Goal: Task Accomplishment & Management: Manage account settings

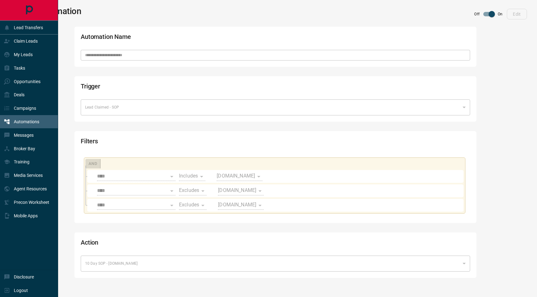
click at [19, 122] on p "Automations" at bounding box center [26, 121] width 25 height 5
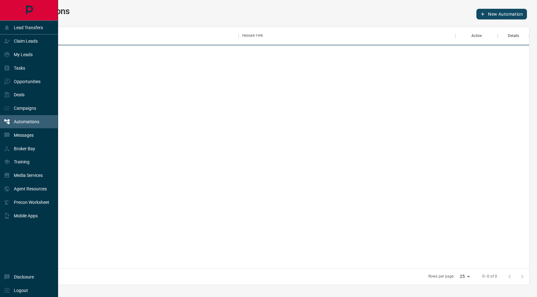
scroll to position [242, 508]
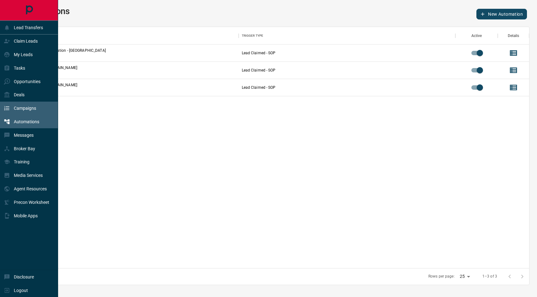
click at [43, 109] on div "Campaigns" at bounding box center [29, 109] width 58 height 14
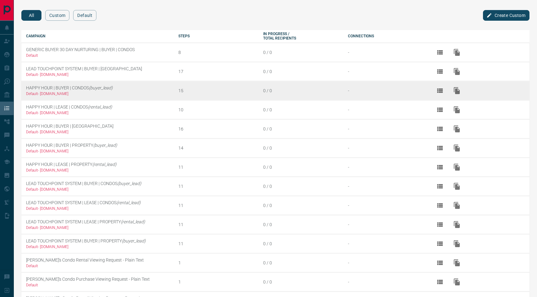
click at [79, 87] on td "HAPPY HOUR | BUYER | CONDOS (buyer_lead) Default - [DOMAIN_NAME]" at bounding box center [97, 90] width 152 height 19
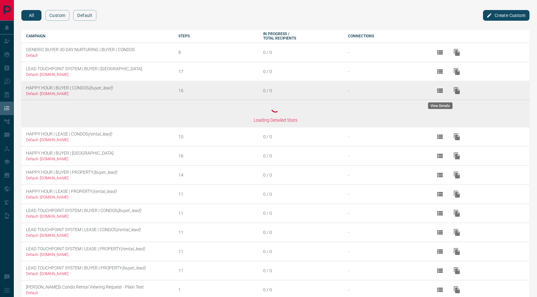
click at [440, 93] on icon "View Details" at bounding box center [440, 91] width 8 height 8
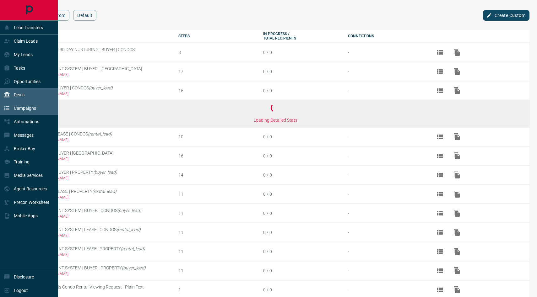
click at [16, 94] on p "Deals" at bounding box center [19, 94] width 11 height 5
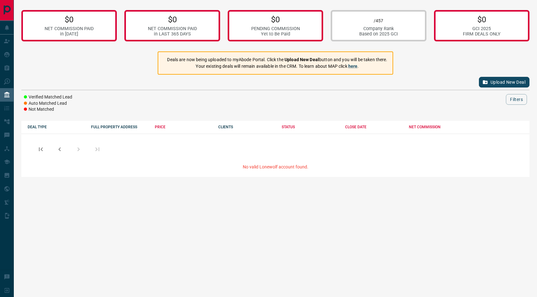
click at [501, 82] on button "Upload New Deal" at bounding box center [504, 82] width 51 height 11
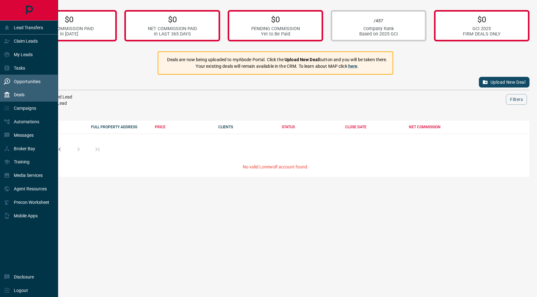
click at [26, 83] on p "Opportunities" at bounding box center [27, 81] width 27 height 5
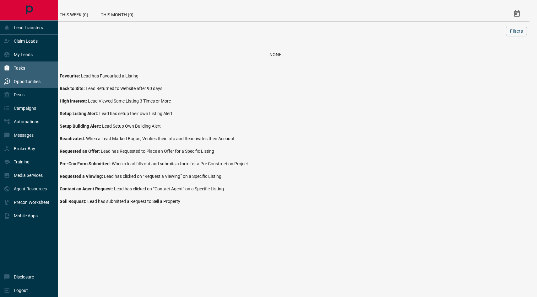
click at [25, 69] on div "Tasks" at bounding box center [29, 69] width 58 height 14
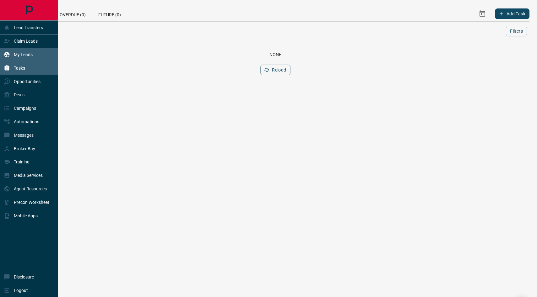
click at [23, 55] on p "My Leads" at bounding box center [23, 54] width 19 height 5
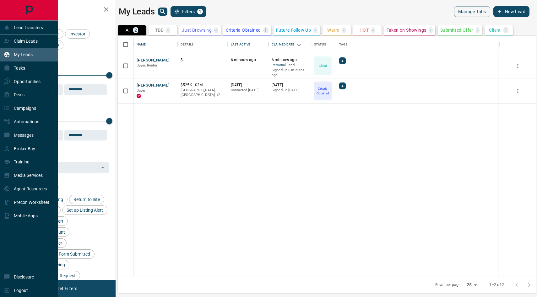
scroll to position [241, 418]
click at [18, 35] on div "Claim Leads" at bounding box center [29, 42] width 58 height 14
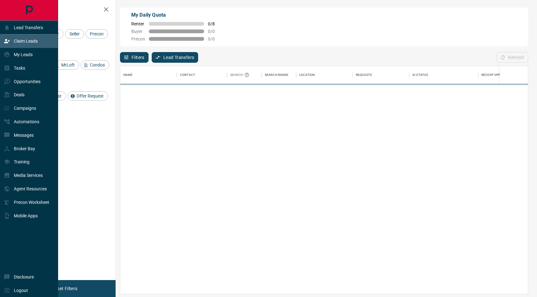
scroll to position [228, 408]
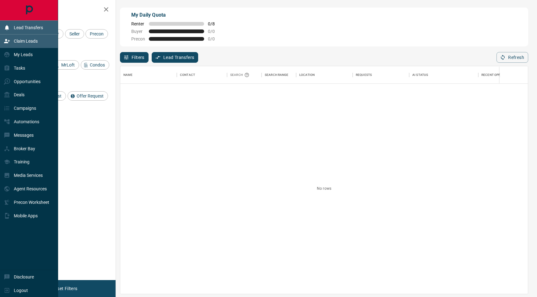
click at [29, 31] on div "Lead Transfers" at bounding box center [23, 27] width 39 height 10
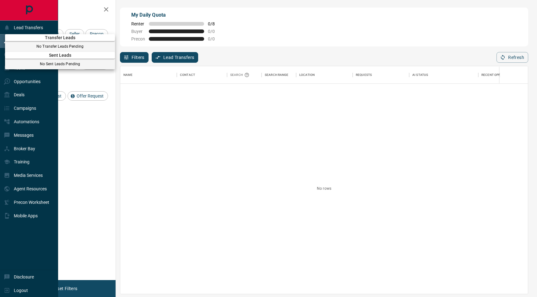
click at [11, 245] on div at bounding box center [268, 148] width 537 height 297
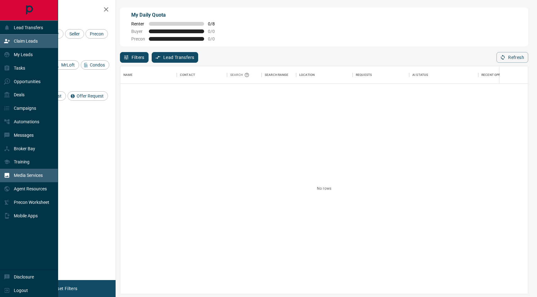
click at [27, 177] on p "Media Services" at bounding box center [28, 175] width 29 height 5
click at [28, 112] on div "Campaigns" at bounding box center [20, 108] width 32 height 10
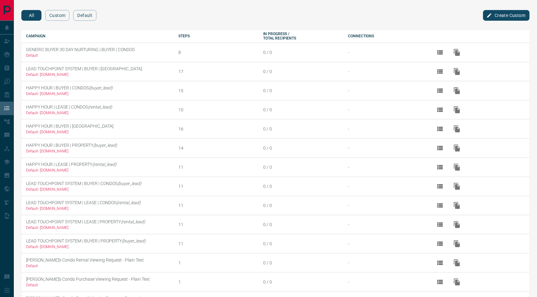
click at [496, 19] on button "Create Custom" at bounding box center [506, 15] width 46 height 11
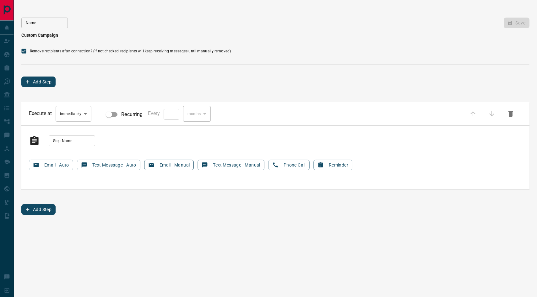
click at [167, 167] on button "Email - Manual" at bounding box center [169, 165] width 50 height 11
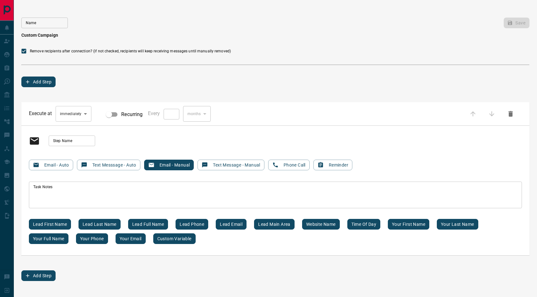
click at [47, 278] on button "Add Step" at bounding box center [38, 276] width 34 height 11
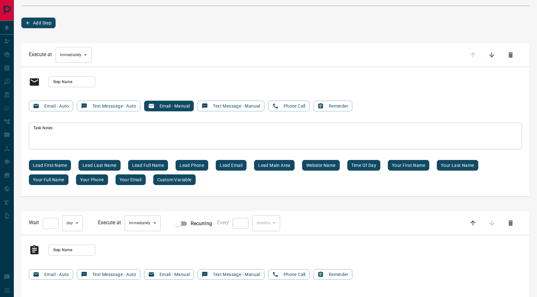
scroll to position [58, 0]
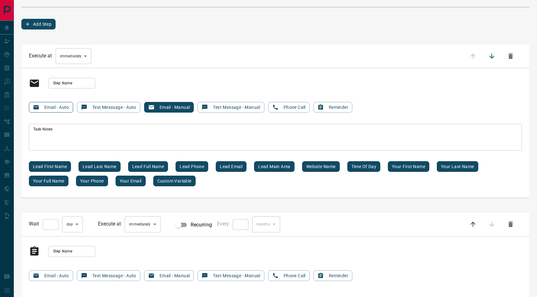
click at [49, 106] on button "Email - Auto" at bounding box center [51, 107] width 44 height 11
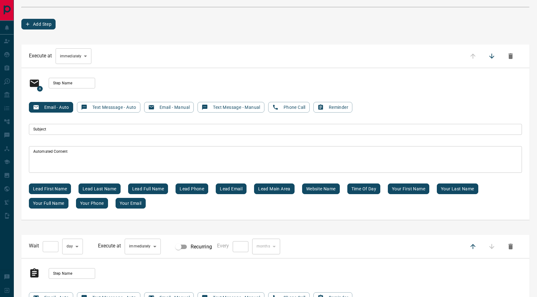
click at [196, 105] on div "Email - Auto Text Messsage - Auto Email - Manual Text Message - Manual Phone Ca…" at bounding box center [275, 107] width 493 height 11
click at [174, 106] on button "Email - Manual" at bounding box center [169, 107] width 50 height 11
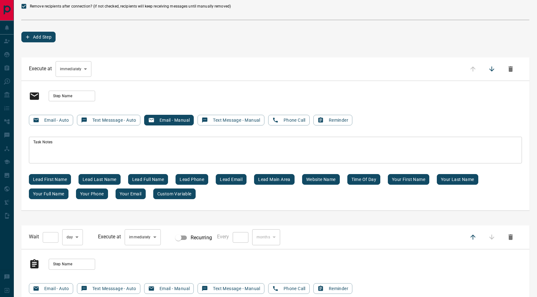
scroll to position [0, 0]
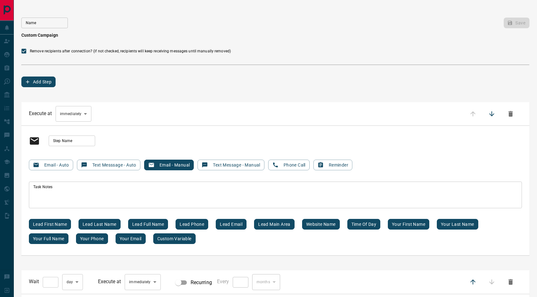
click at [515, 114] on button "button" at bounding box center [510, 113] width 15 height 15
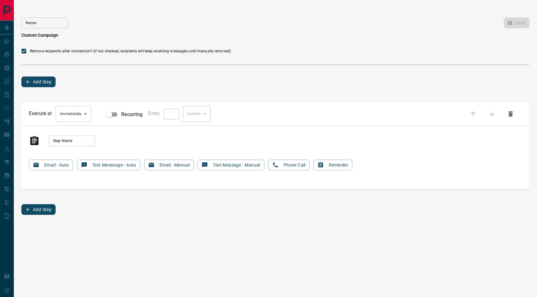
click at [515, 114] on button "button" at bounding box center [510, 113] width 15 height 15
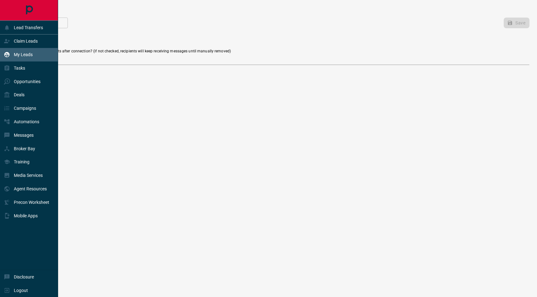
click at [27, 56] on p "My Leads" at bounding box center [23, 54] width 19 height 5
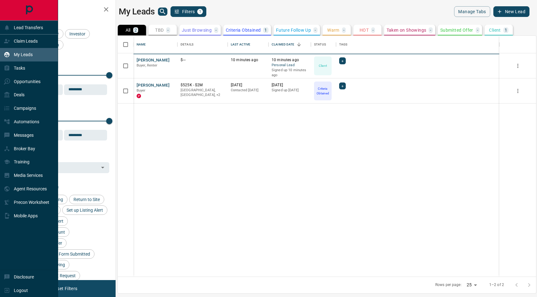
scroll to position [241, 418]
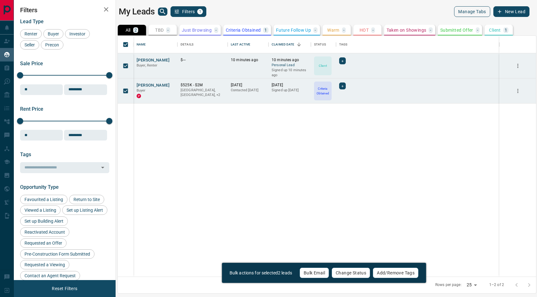
click at [477, 12] on button "Manage Tabs" at bounding box center [472, 11] width 36 height 11
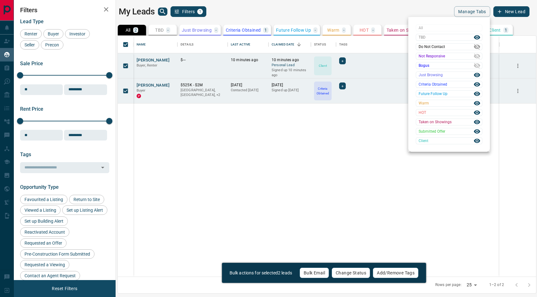
click at [477, 47] on icon at bounding box center [477, 46] width 7 height 7
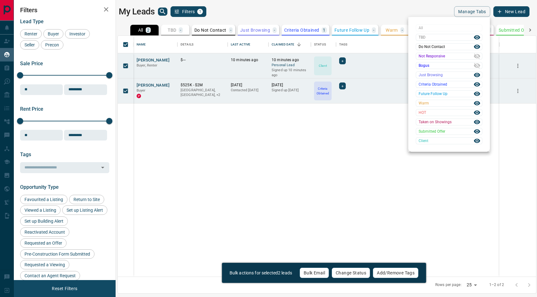
click at [477, 47] on icon at bounding box center [477, 47] width 6 height 4
click at [477, 47] on icon at bounding box center [477, 46] width 7 height 7
click at [477, 47] on icon at bounding box center [477, 47] width 6 height 4
click at [312, 270] on div at bounding box center [268, 148] width 537 height 297
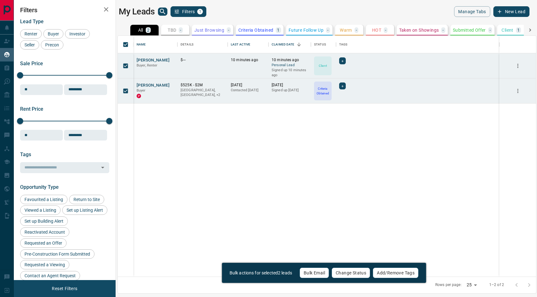
click at [312, 274] on button "Bulk Email" at bounding box center [315, 273] width 30 height 11
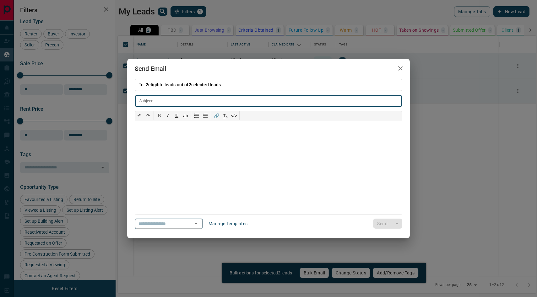
click at [194, 227] on icon "Open" at bounding box center [196, 224] width 8 height 8
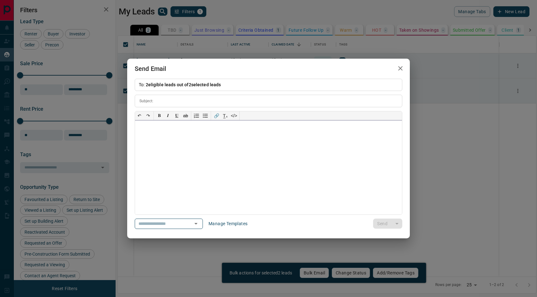
click at [249, 181] on div at bounding box center [268, 168] width 267 height 94
click at [155, 222] on input "text" at bounding box center [160, 224] width 48 height 8
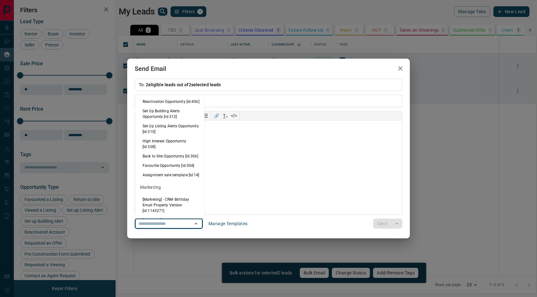
scroll to position [551, 0]
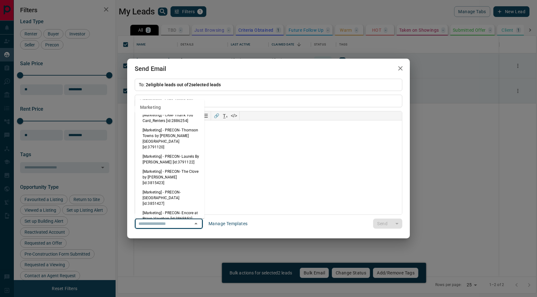
click at [397, 71] on icon "button" at bounding box center [401, 69] width 8 height 8
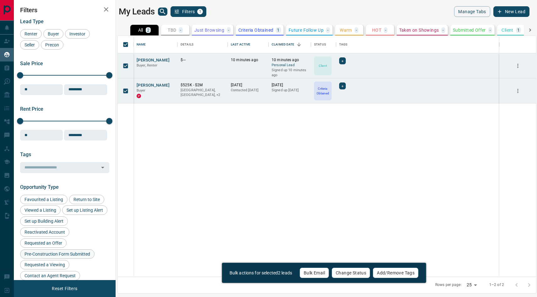
scroll to position [148, 0]
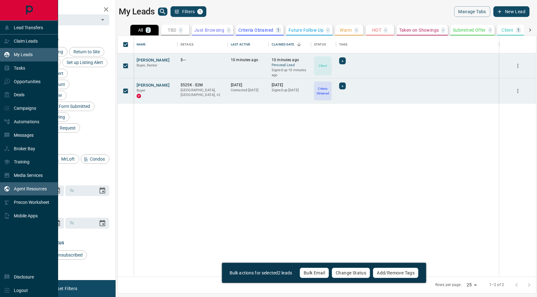
click at [21, 187] on p "Agent Resources" at bounding box center [30, 189] width 33 height 5
click at [39, 164] on div "Training" at bounding box center [29, 162] width 58 height 14
click at [22, 176] on p "Media Services" at bounding box center [28, 175] width 29 height 5
click at [25, 188] on p "Agent Resources" at bounding box center [30, 189] width 33 height 5
